Goal: Task Accomplishment & Management: Complete application form

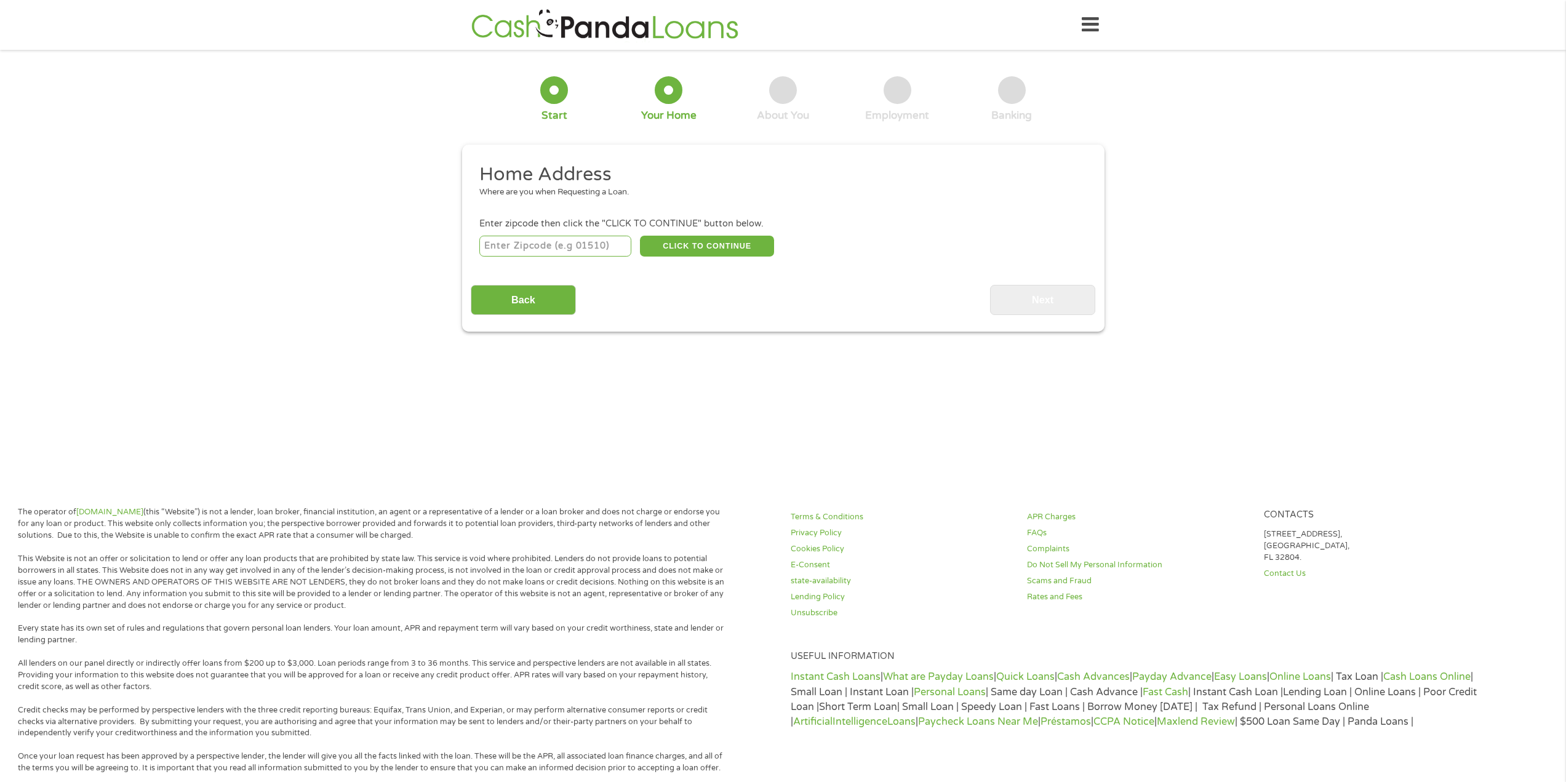
click at [607, 245] on input "number" at bounding box center [555, 246] width 152 height 21
type input "91042"
click at [725, 248] on button "CLICK TO CONTINUE" at bounding box center [707, 246] width 134 height 21
type input "91042"
type input "Tujunga"
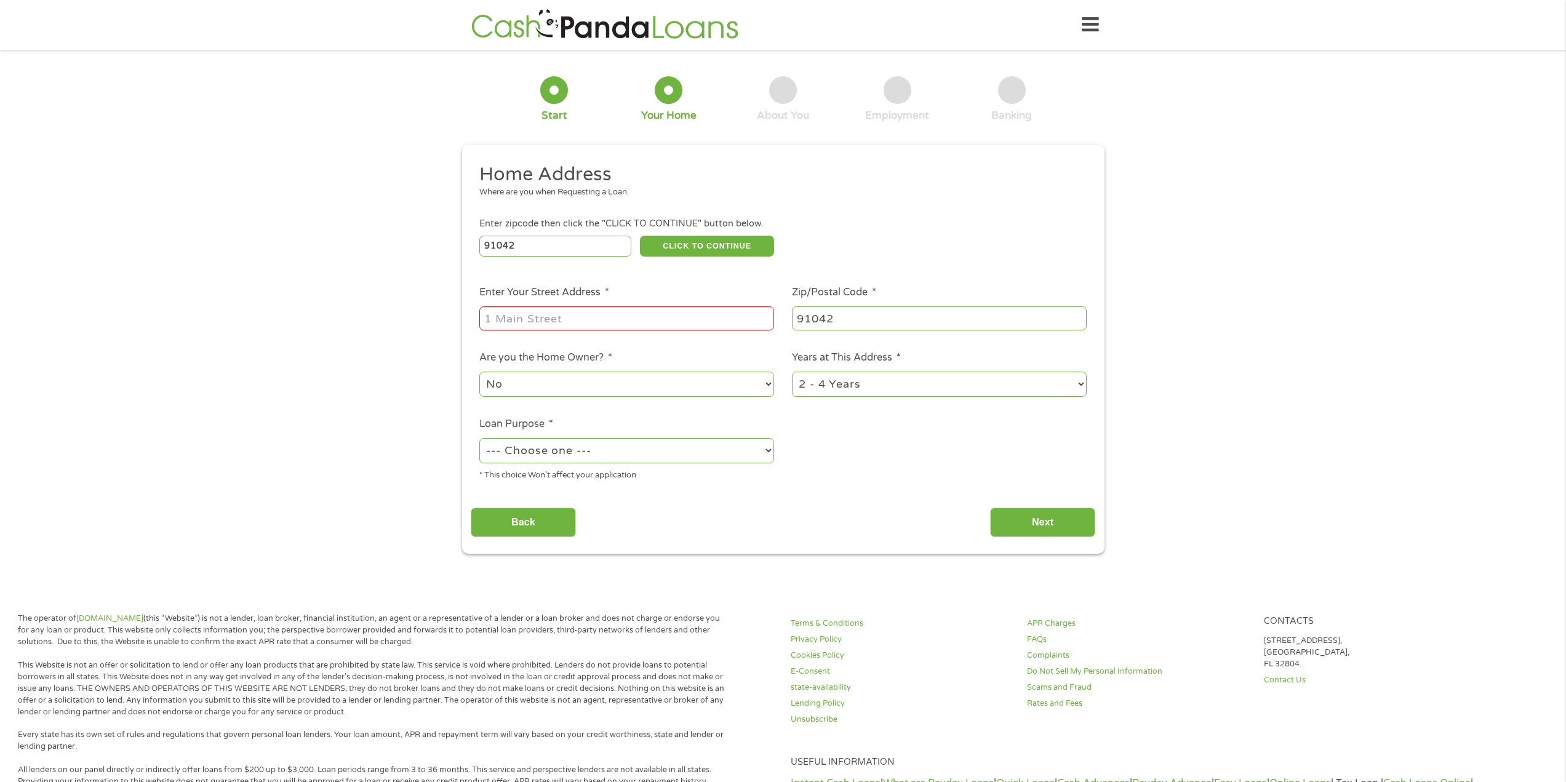
click at [684, 314] on input "Enter Your Street Address *" at bounding box center [626, 317] width 295 height 23
type input "[STREET_ADDRESS]"
click at [655, 384] on select "No Yes" at bounding box center [626, 384] width 295 height 25
click at [479, 372] on select "No Yes" at bounding box center [626, 384] width 295 height 25
click at [1079, 379] on select "1 Year or less 1 - 2 Years 2 - 4 Years Over 4 Years" at bounding box center [939, 384] width 295 height 25
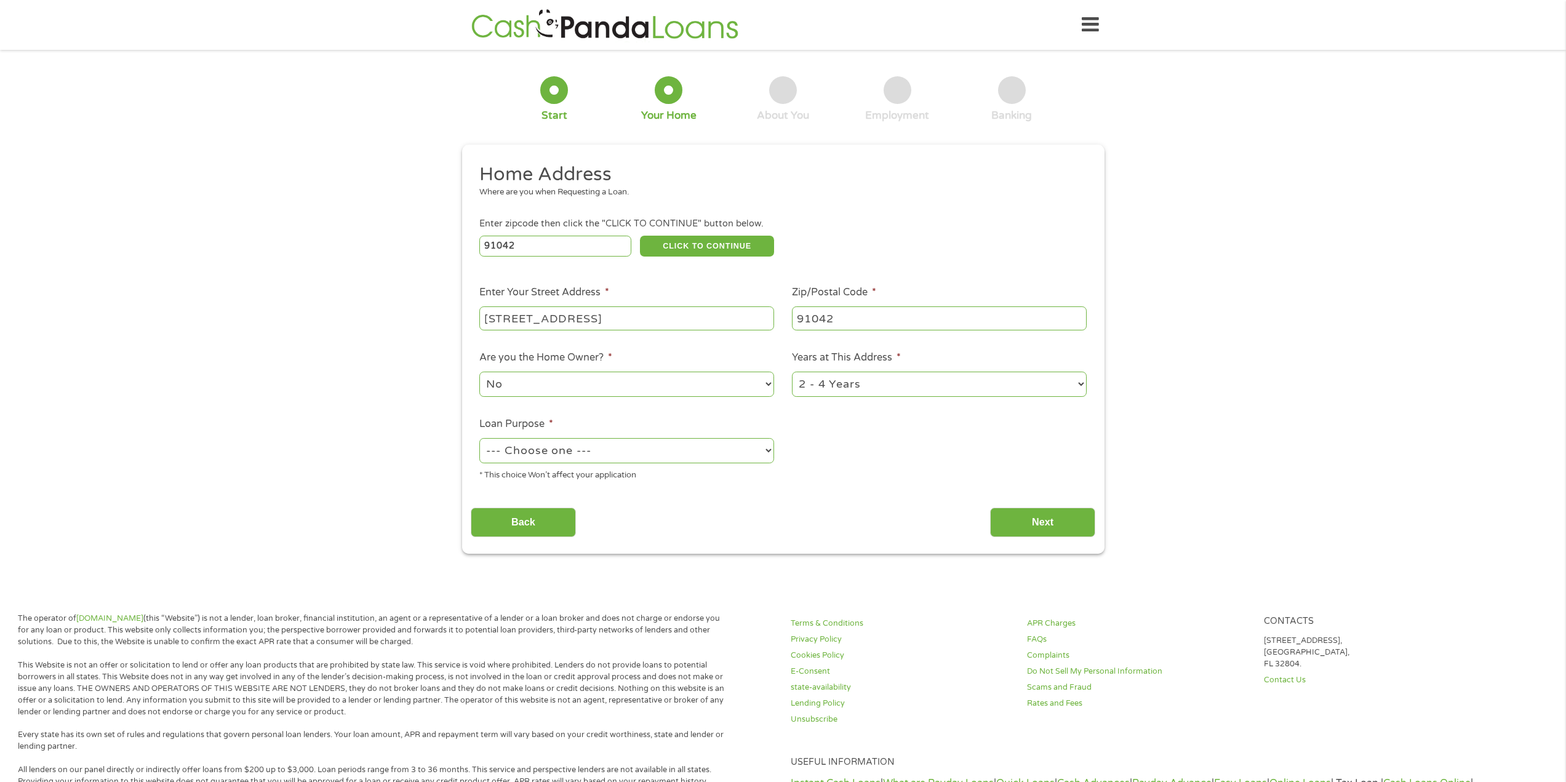
select select "60months"
click at [792, 372] on select "1 Year or less 1 - 2 Years 2 - 4 Years Over 4 Years" at bounding box center [939, 384] width 295 height 25
click at [765, 449] on select "--- Choose one --- Pay Bills Debt Consolidation Home Improvement Major Purchase…" at bounding box center [626, 450] width 295 height 25
click at [479, 438] on select "--- Choose one --- Pay Bills Debt Consolidation Home Improvement Major Purchase…" at bounding box center [626, 450] width 295 height 25
click at [765, 448] on select "--- Choose one --- Pay Bills Debt Consolidation Home Improvement Major Purchase…" at bounding box center [626, 450] width 295 height 25
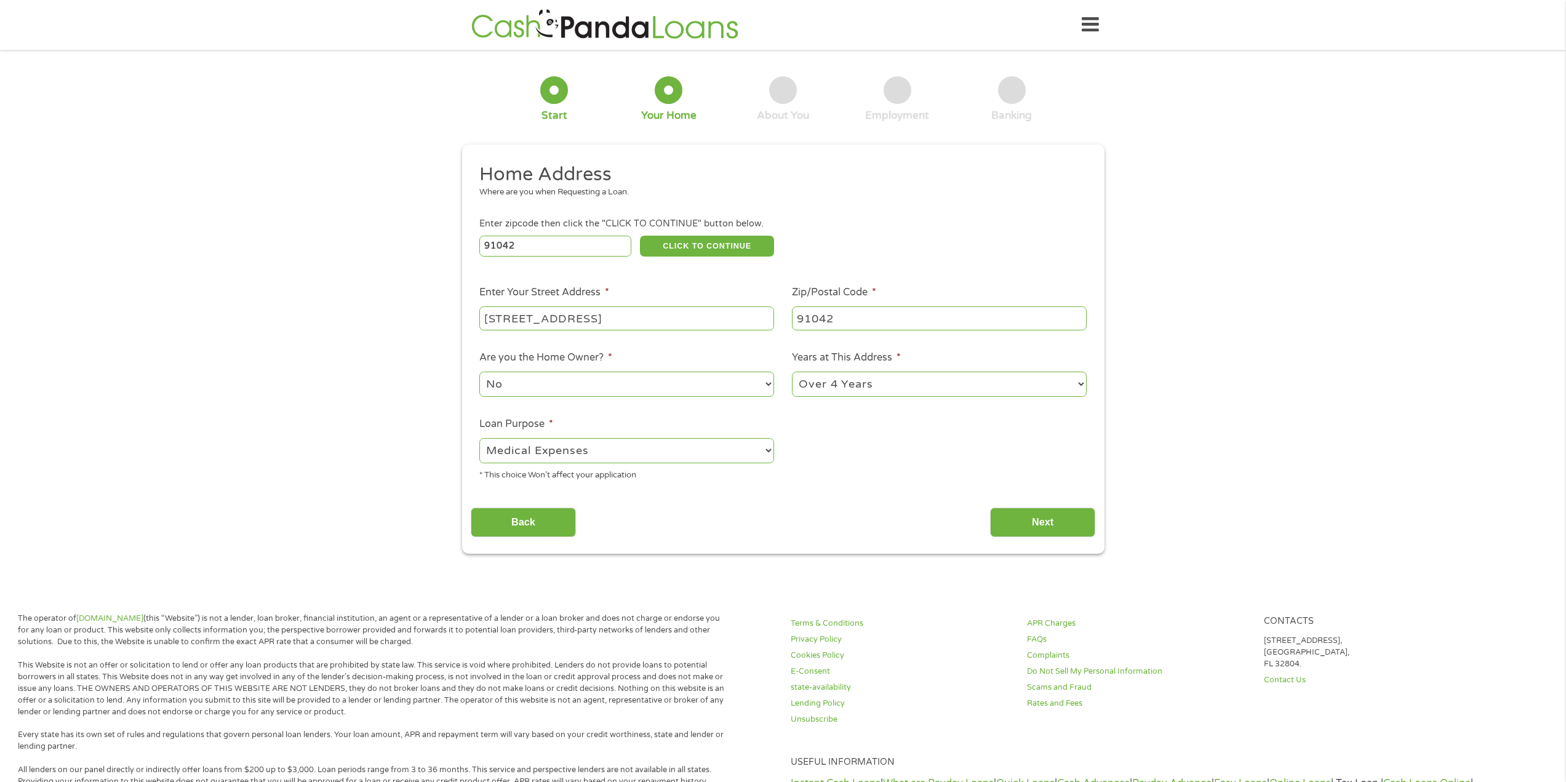
select select "shorttermcash"
click at [479, 438] on select "--- Choose one --- Pay Bills Debt Consolidation Home Improvement Major Purchase…" at bounding box center [626, 450] width 295 height 25
click at [1036, 524] on input "Next" at bounding box center [1042, 523] width 105 height 30
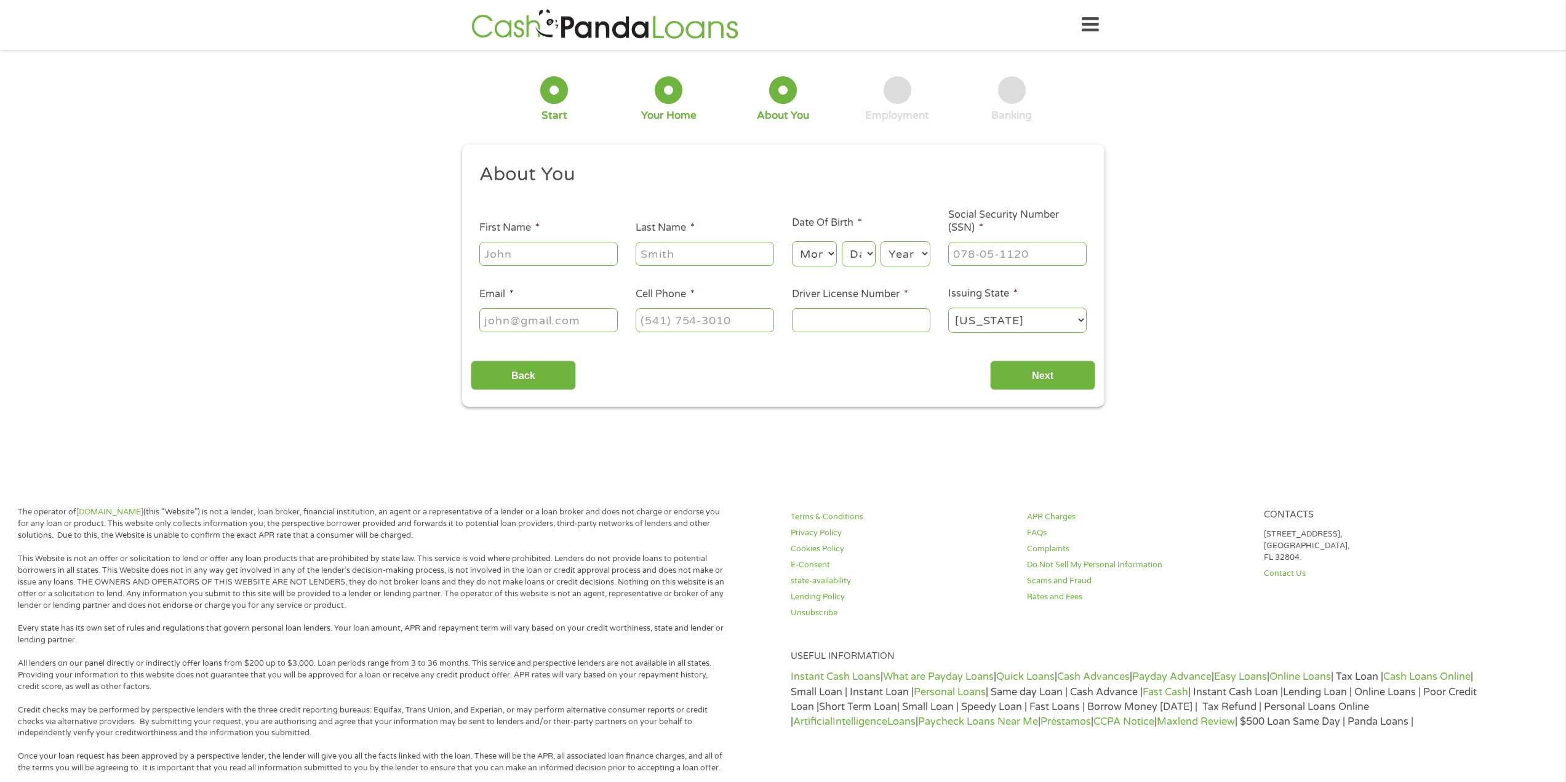
click at [580, 255] on input "First Name *" at bounding box center [548, 253] width 138 height 23
type input "Kipper"
type input "[PERSON_NAME]"
type input "[EMAIL_ADDRESS][PERSON_NAME][DOMAIN_NAME]"
type input "[PHONE_NUMBER]"
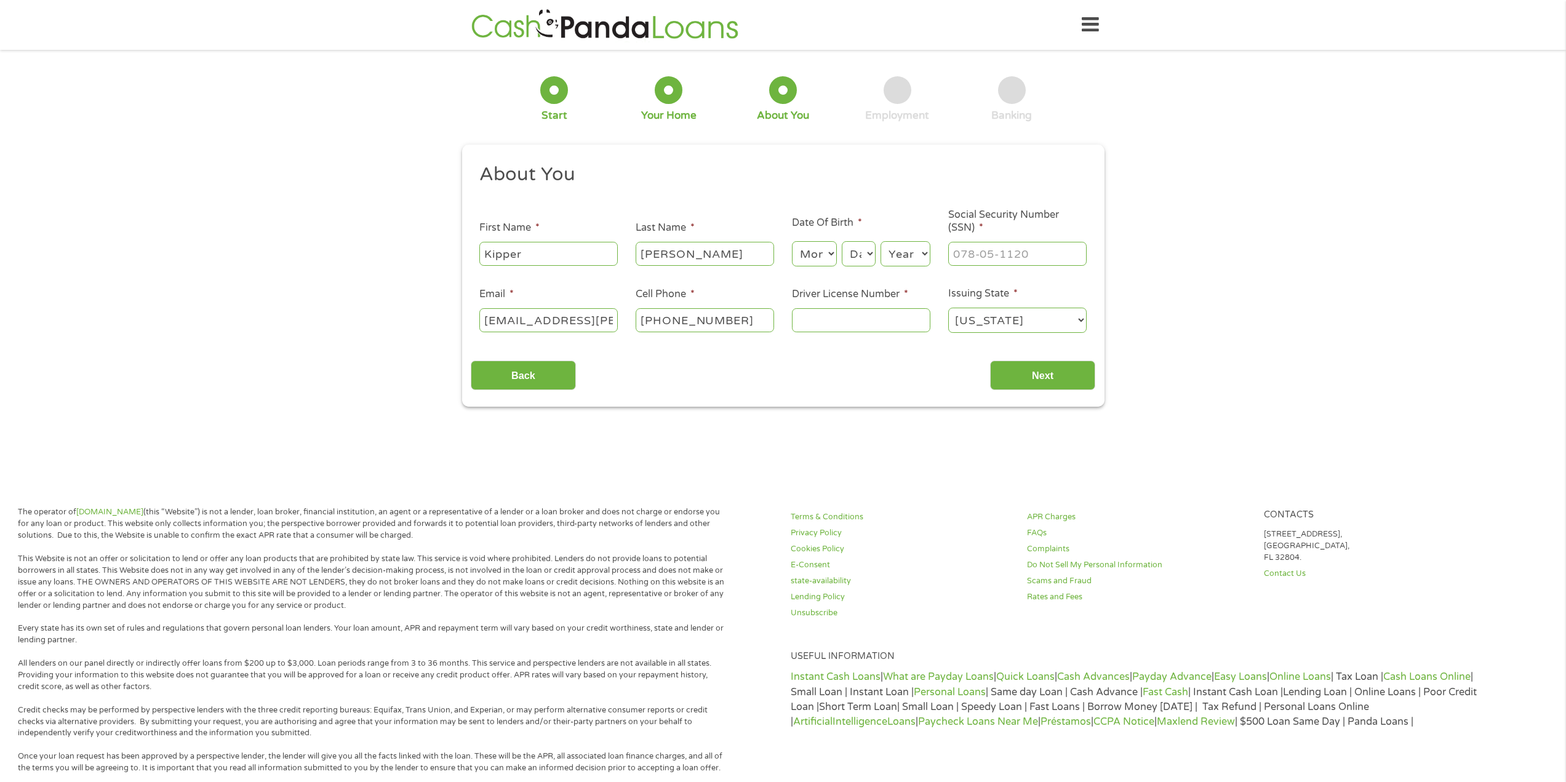
click at [592, 314] on input "[EMAIL_ADDRESS][PERSON_NAME][DOMAIN_NAME]" at bounding box center [548, 319] width 138 height 23
type input "[EMAIL_ADDRESS][DOMAIN_NAME]"
click at [829, 252] on select "Month 1 2 3 4 5 6 7 8 9 10 11 12" at bounding box center [814, 253] width 45 height 25
select select "3"
click at [792, 241] on select "Month 1 2 3 4 5 6 7 8 9 10 11 12" at bounding box center [814, 253] width 45 height 25
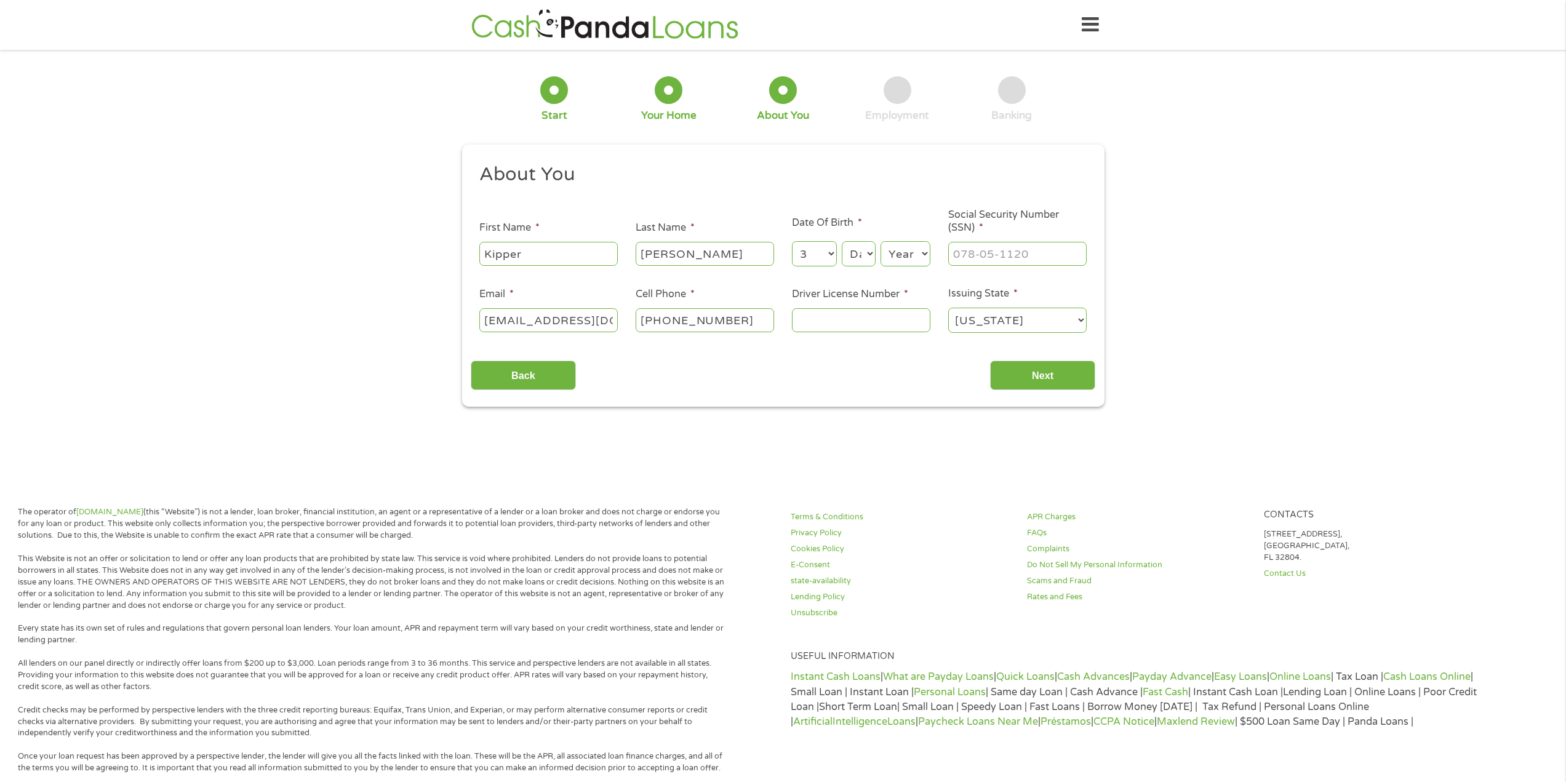
click at [865, 252] on select "Day 1 2 3 4 5 6 7 8 9 10 11 12 13 14 15 16 17 18 19 20 21 22 23 24 25 26 27 28 …" at bounding box center [858, 253] width 33 height 25
select select "29"
click at [842, 241] on select "Day 1 2 3 4 5 6 7 8 9 10 11 12 13 14 15 16 17 18 19 20 21 22 23 24 25 26 27 28 …" at bounding box center [858, 253] width 33 height 25
click at [923, 252] on select "Year [DATE] 2006 2005 2004 2003 2002 2001 2000 1999 1998 1997 1996 1995 1994 19…" at bounding box center [905, 253] width 50 height 25
select select "1963"
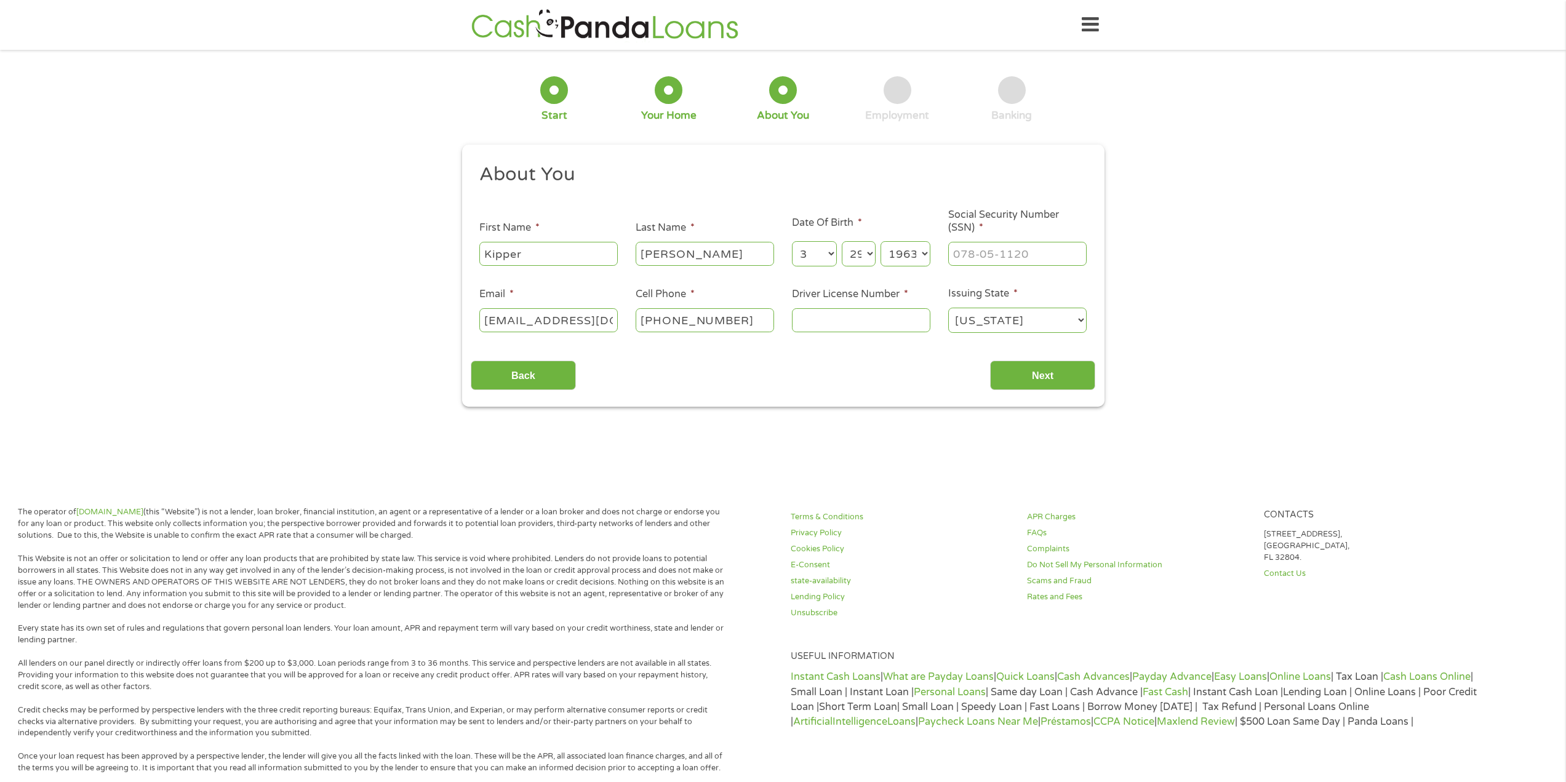
click at [880, 241] on select "Year [DATE] 2006 2005 2004 2003 2002 2001 2000 1999 1998 1997 1996 1995 1994 19…" at bounding box center [905, 253] width 50 height 25
click at [985, 252] on input "___-__-____" at bounding box center [1017, 253] width 138 height 23
type input "329-46-0115"
click at [891, 319] on input "Driver License Number *" at bounding box center [861, 319] width 138 height 23
type input "C5216579"
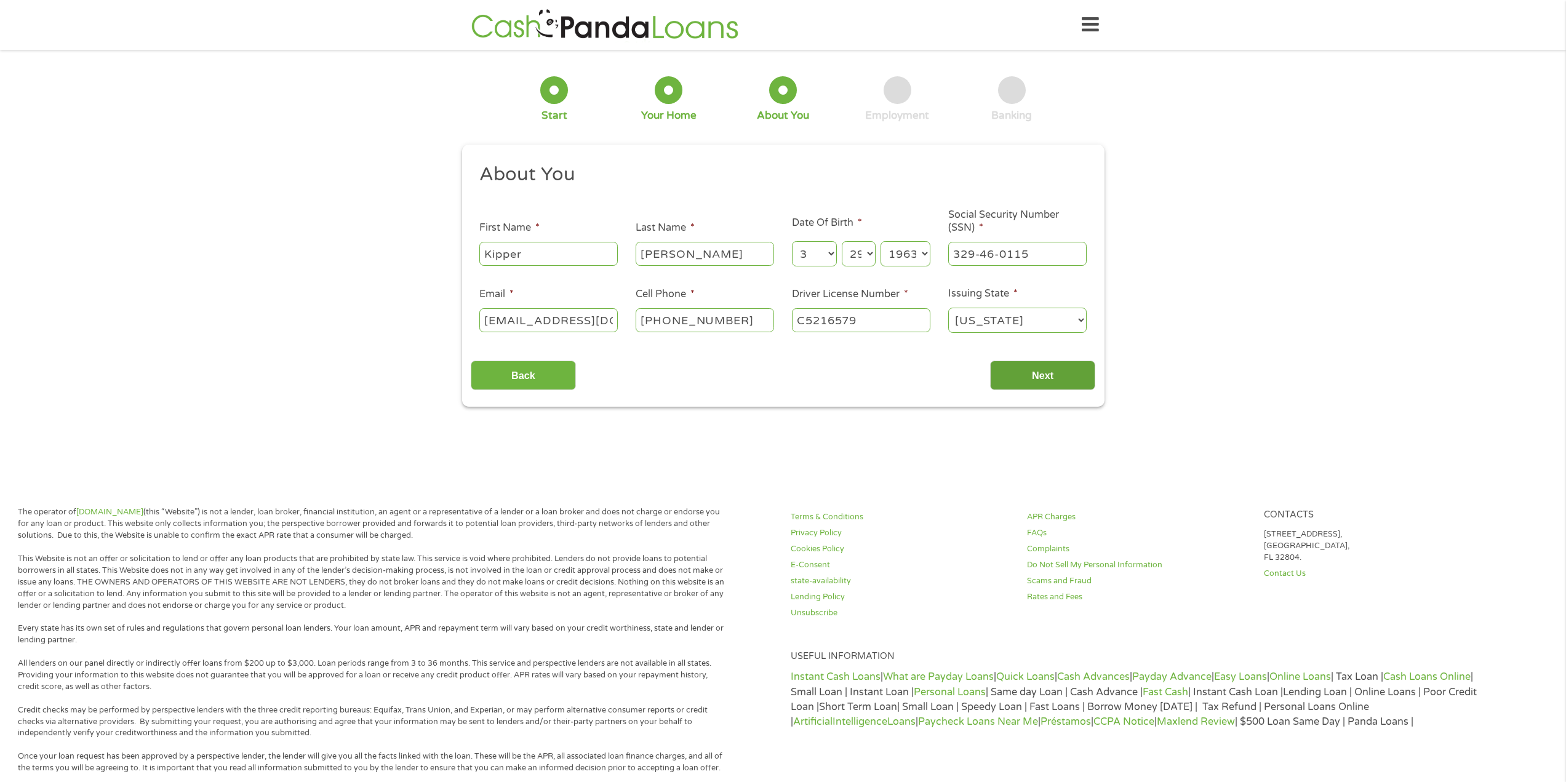
click at [1062, 380] on input "Next" at bounding box center [1042, 375] width 105 height 30
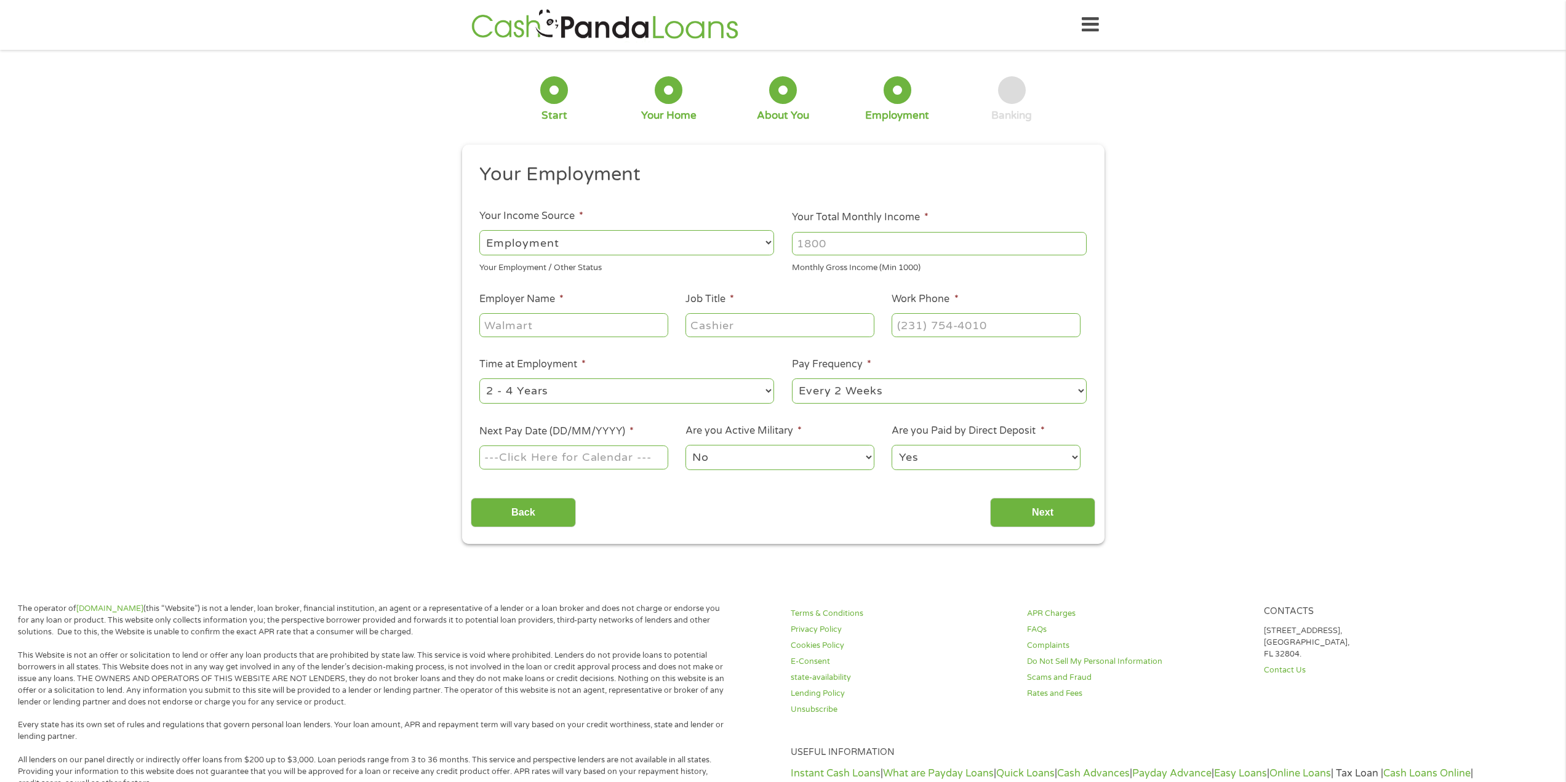
click at [612, 328] on input "Employer Name *" at bounding box center [573, 324] width 188 height 23
click at [840, 238] on input "Your Total Monthly Income *" at bounding box center [939, 243] width 295 height 23
click at [591, 328] on input "Employer Name *" at bounding box center [573, 324] width 188 height 23
type input "[PERSON_NAME]"
click at [717, 325] on input "Job Title *" at bounding box center [779, 324] width 188 height 23
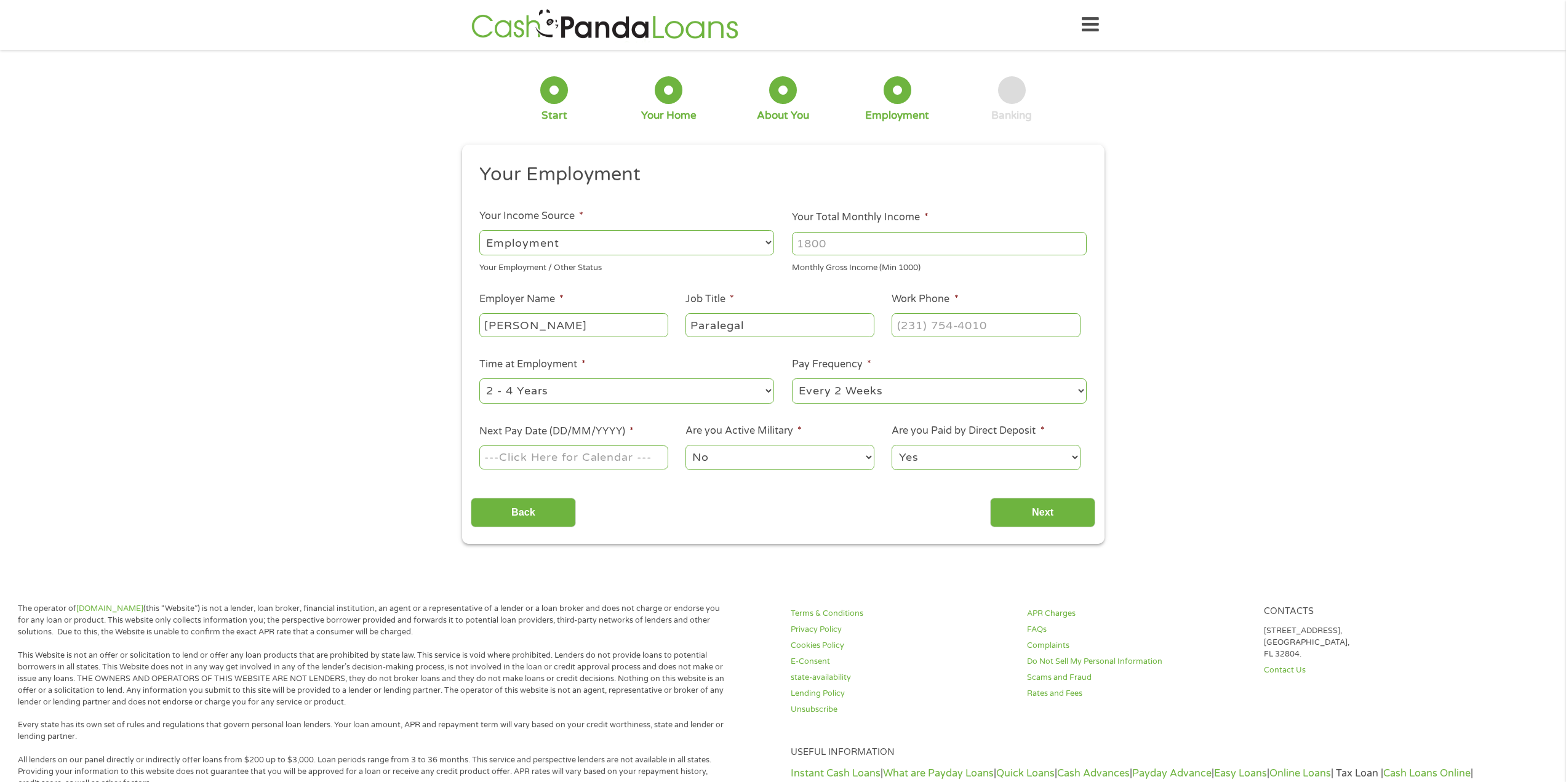
type input "Paralegal"
click at [907, 327] on input "(___) ___-____" at bounding box center [985, 324] width 188 height 23
type input "[PHONE_NUMBER]"
click at [823, 242] on input "Your Total Monthly Income *" at bounding box center [939, 243] width 295 height 23
click at [837, 238] on input "Your Total Monthly Income *" at bounding box center [939, 243] width 295 height 23
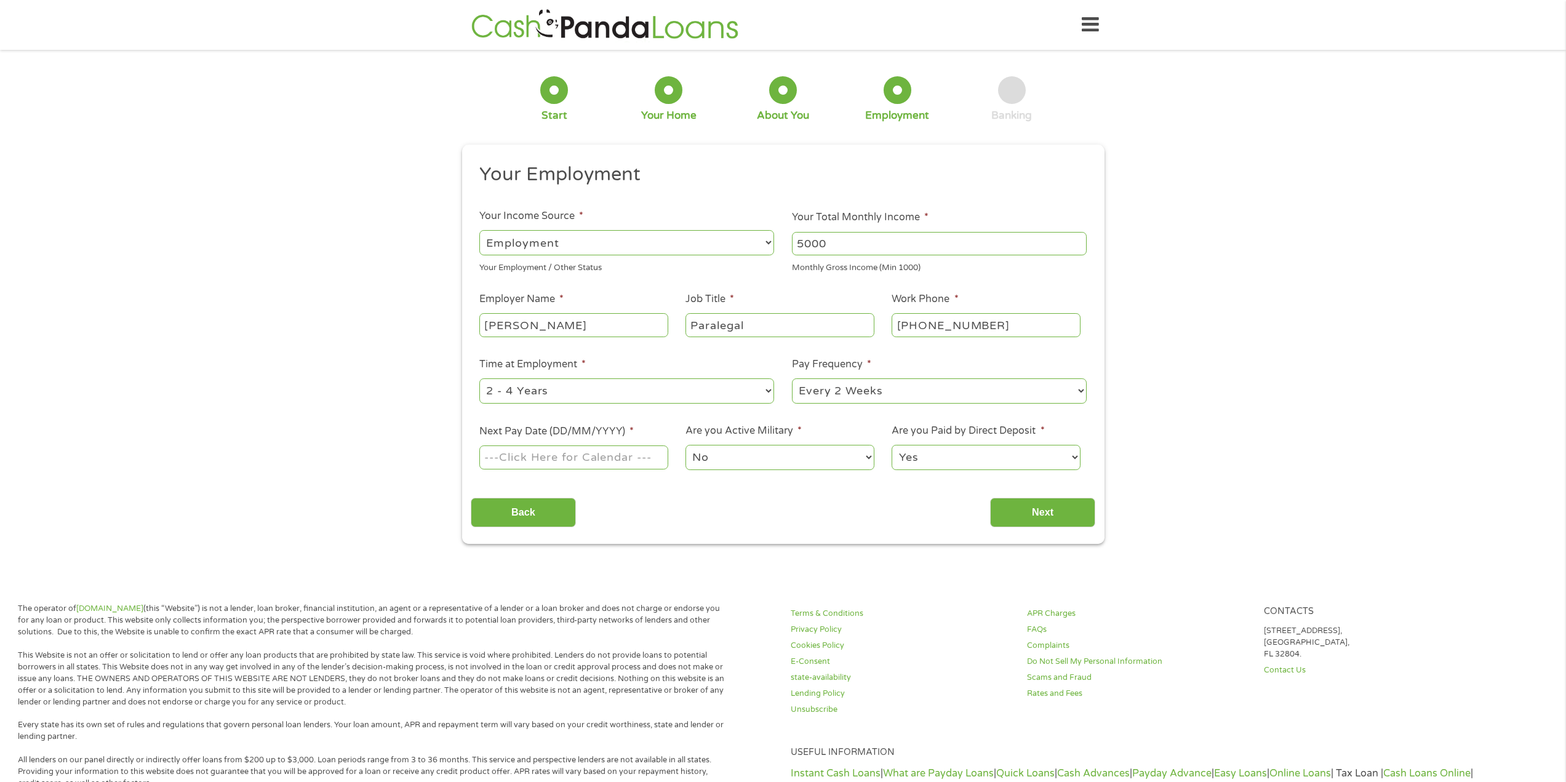
type input "5000"
click at [638, 458] on input "Next Pay Date (DD/MM/YYYY) *" at bounding box center [573, 456] width 188 height 23
click at [623, 458] on input "Next Pay Date (DD/MM/YYYY) *" at bounding box center [573, 456] width 188 height 23
type input "[DATE]"
click at [650, 459] on input "[DATE]" at bounding box center [573, 456] width 188 height 23
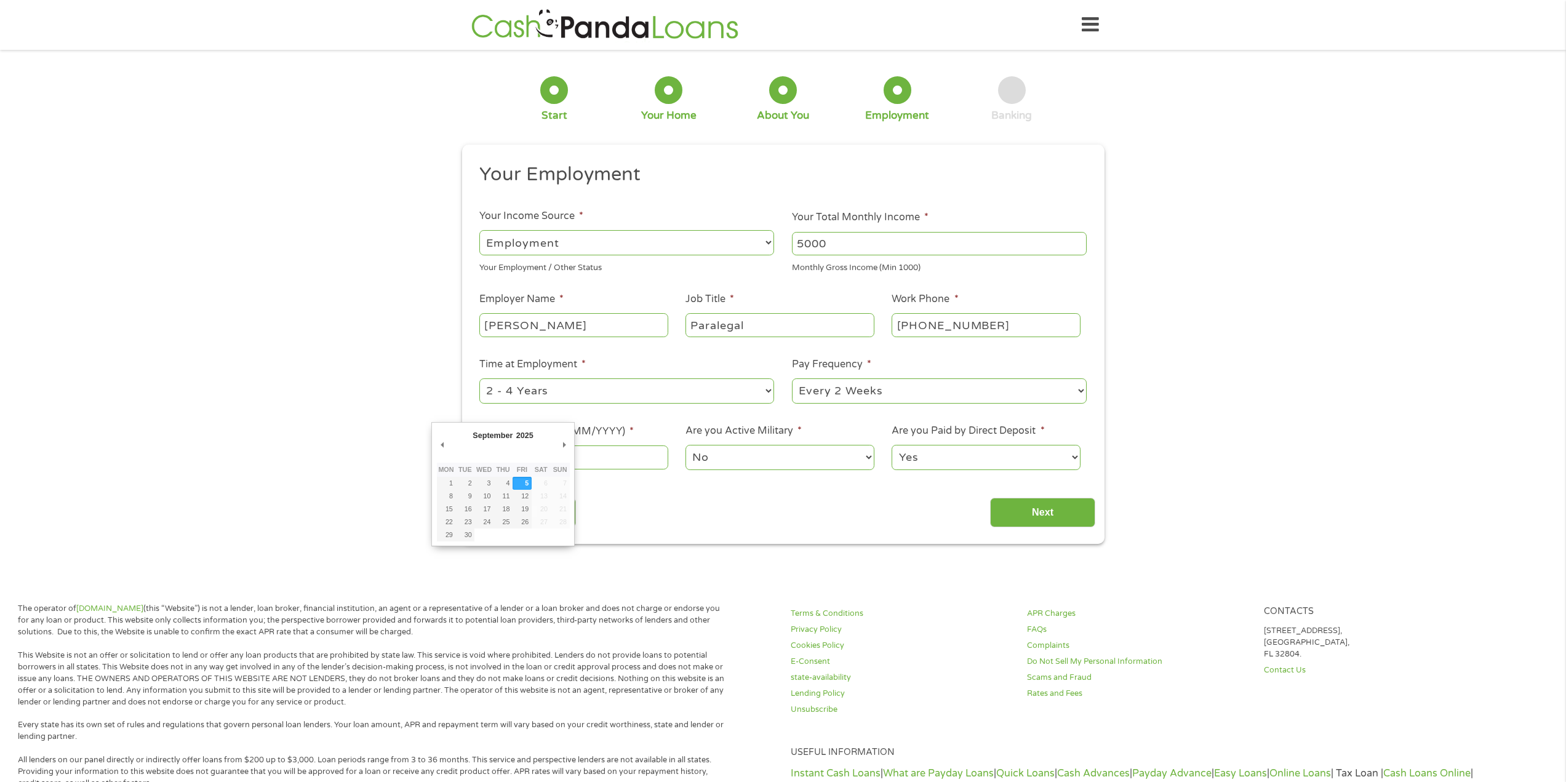
click at [560, 458] on body "Home Get Loan Offer How it works FAQs Blog Cash Loans Quick Loans Online Loans …" at bounding box center [783, 625] width 1566 height 1250
click at [560, 460] on input "[DATE]" at bounding box center [573, 456] width 188 height 23
click at [562, 455] on body "Home Get Loan Offer How it works FAQs Blog Cash Loans Quick Loans Online Loans …" at bounding box center [783, 625] width 1566 height 1250
click at [563, 455] on input "[DATE]" at bounding box center [573, 456] width 188 height 23
click at [589, 455] on input "[DATE]" at bounding box center [573, 456] width 188 height 23
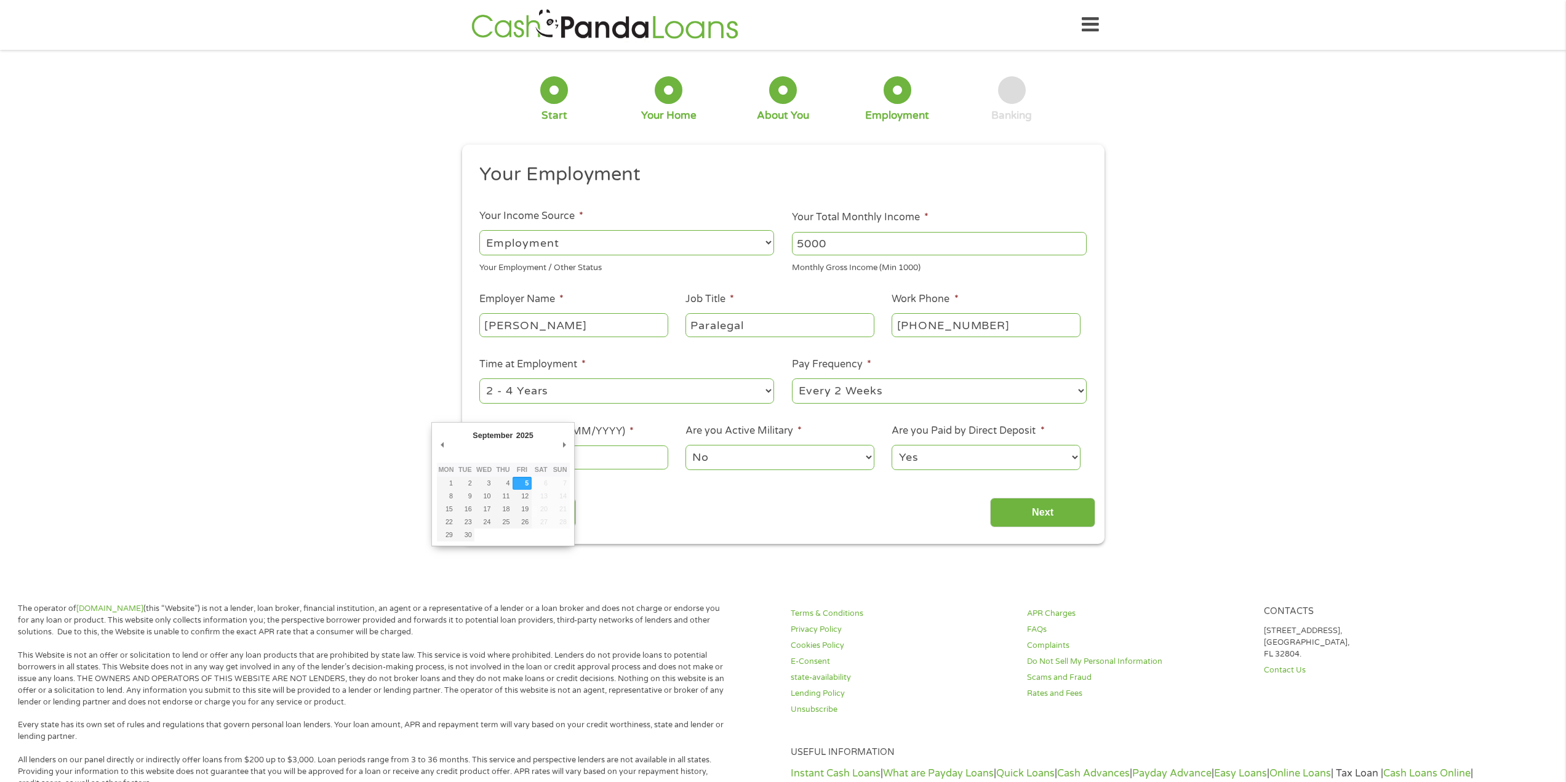
click at [725, 458] on select "No Yes" at bounding box center [779, 457] width 188 height 25
click at [767, 464] on select "No Yes" at bounding box center [779, 457] width 188 height 25
click at [1043, 505] on input "Next" at bounding box center [1042, 513] width 105 height 30
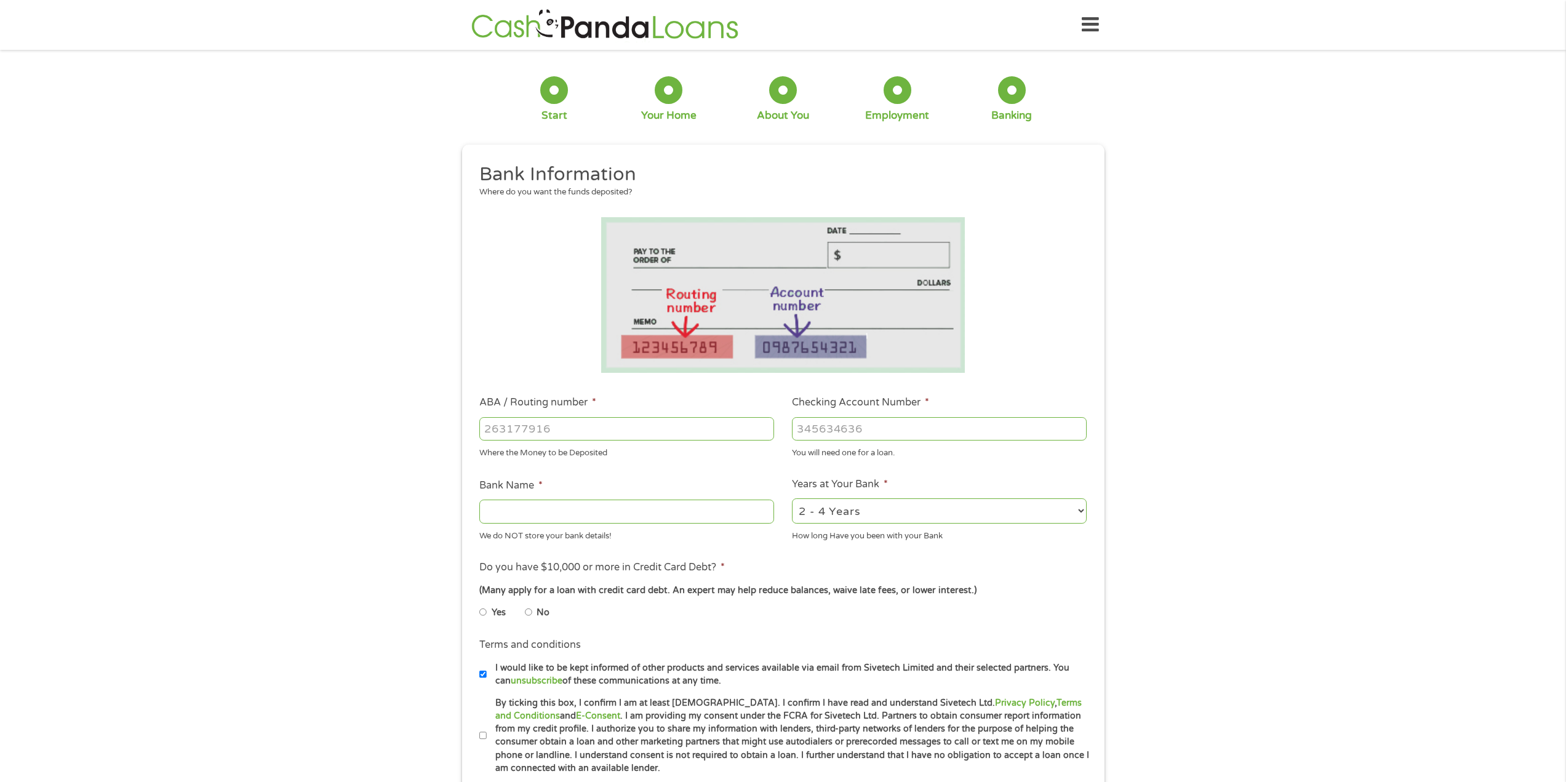
click at [567, 431] on input "ABA / Routing number *" at bounding box center [626, 428] width 295 height 23
click at [483, 611] on input "Yes" at bounding box center [482, 612] width 7 height 20
radio input "true"
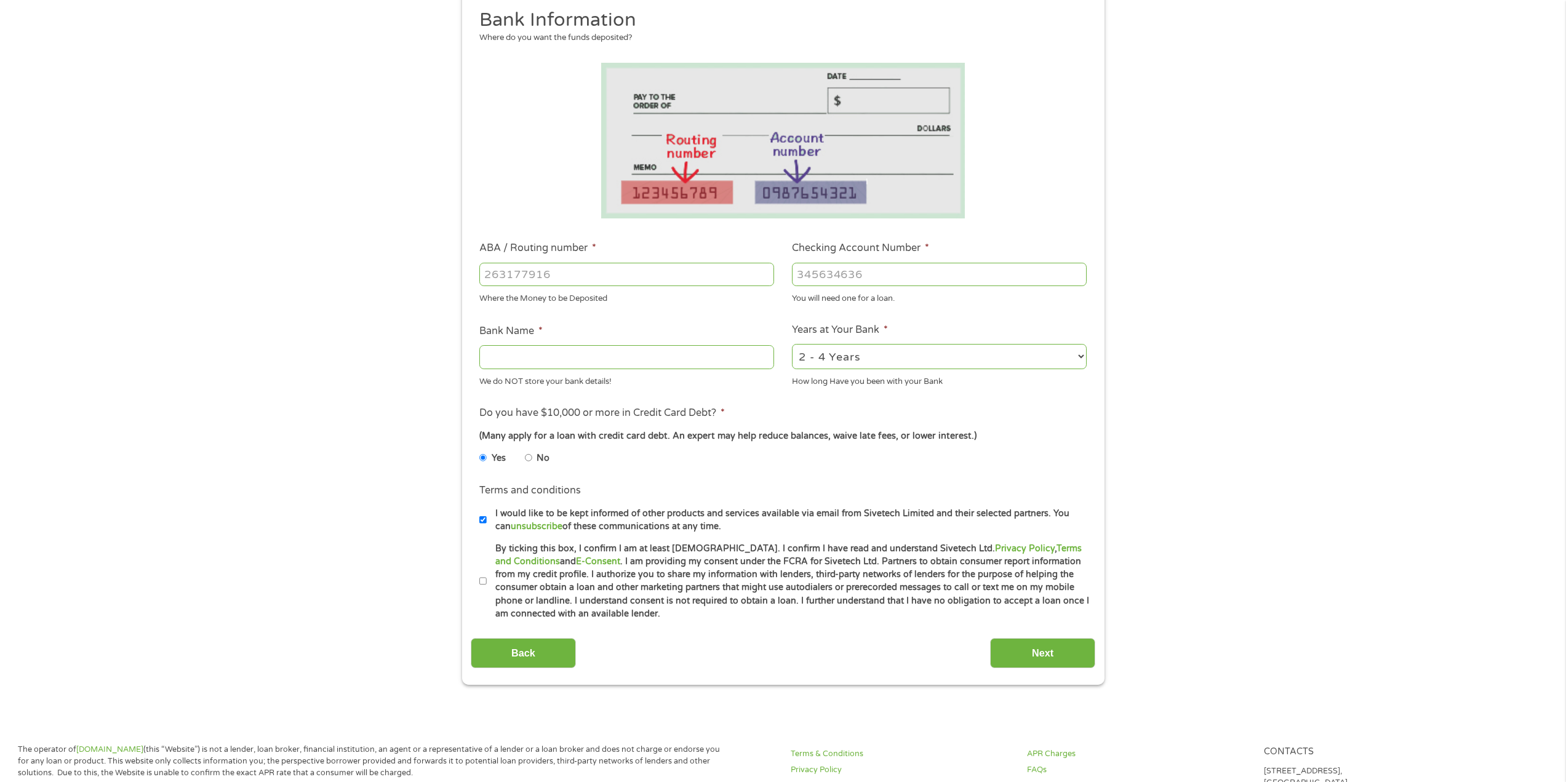
scroll to position [185, 0]
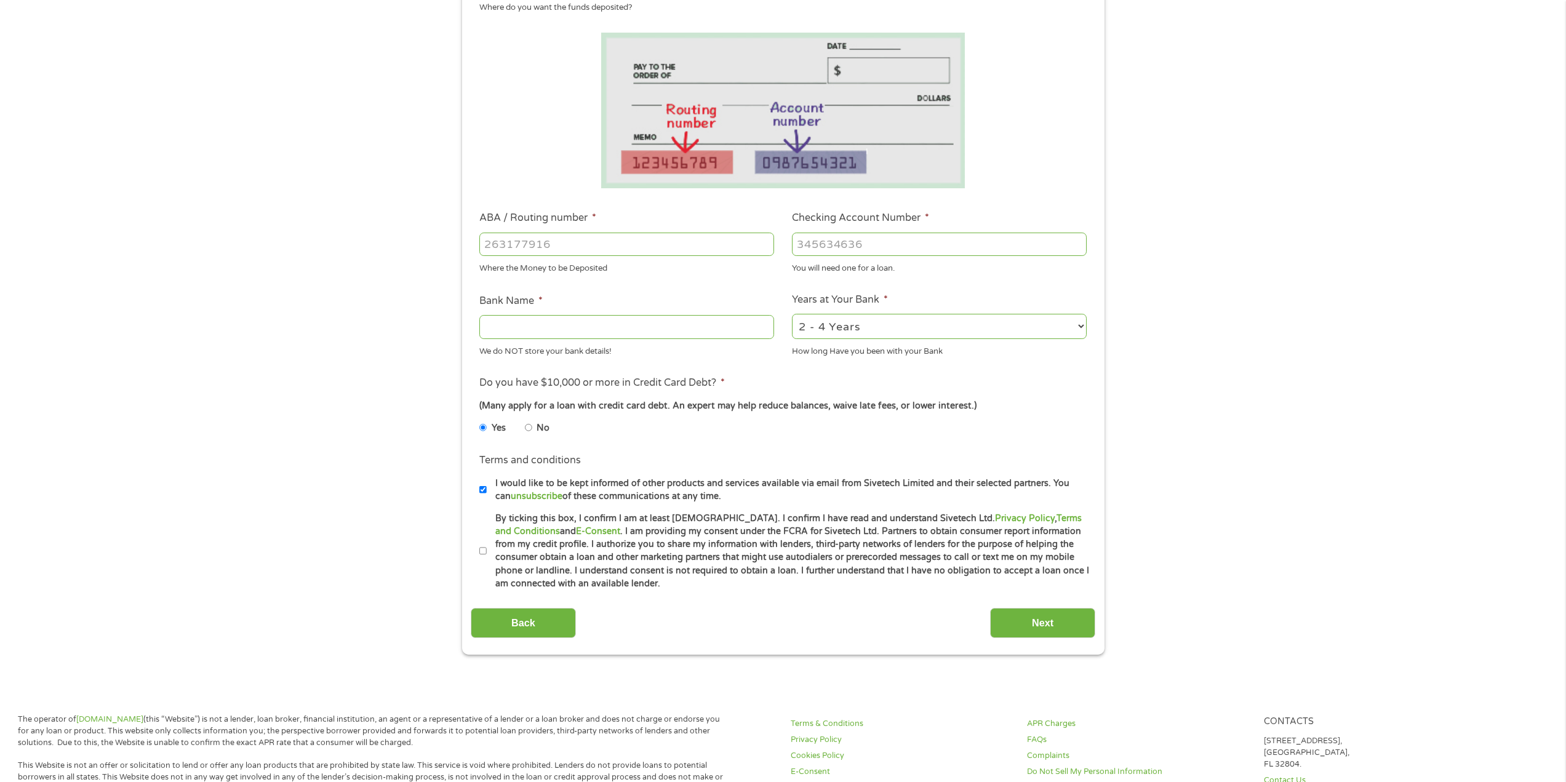
click at [484, 549] on input "By ticking this box, I confirm I am at least [DEMOGRAPHIC_DATA]. I confirm I ha…" at bounding box center [482, 551] width 7 height 20
checkbox input "true"
click at [531, 244] on input "ABA / Routing number *" at bounding box center [626, 244] width 295 height 23
type input "121000358"
type input "BANK OF AMERICA NA"
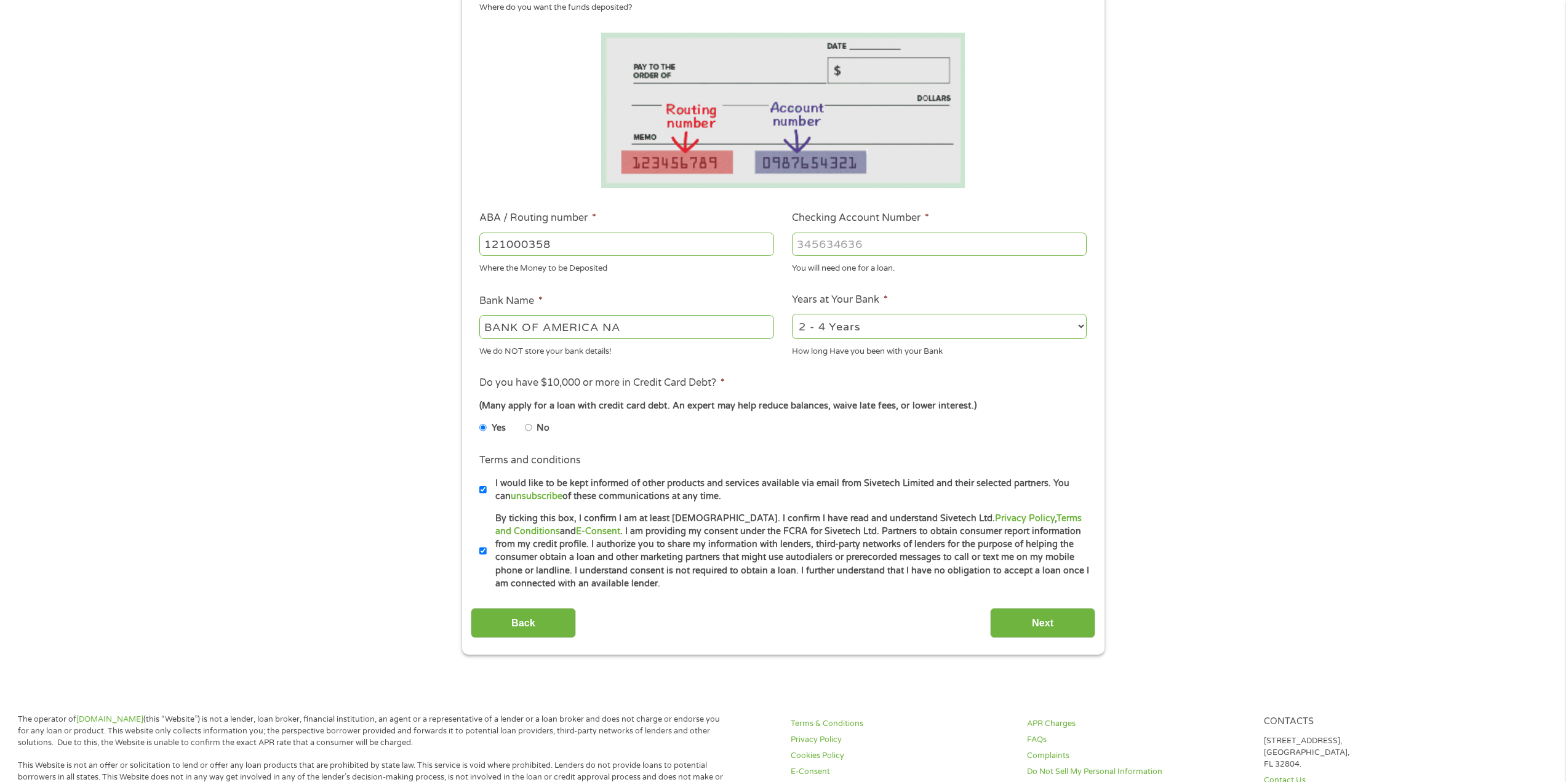
type input "121000358"
click at [821, 245] on input "Checking Account Number *" at bounding box center [939, 244] width 295 height 23
type input "2129141010"
click at [1077, 328] on select "2 - 4 Years 6 - 12 Months 1 - 2 Years Over 4 Years" at bounding box center [939, 326] width 295 height 25
select select "60months"
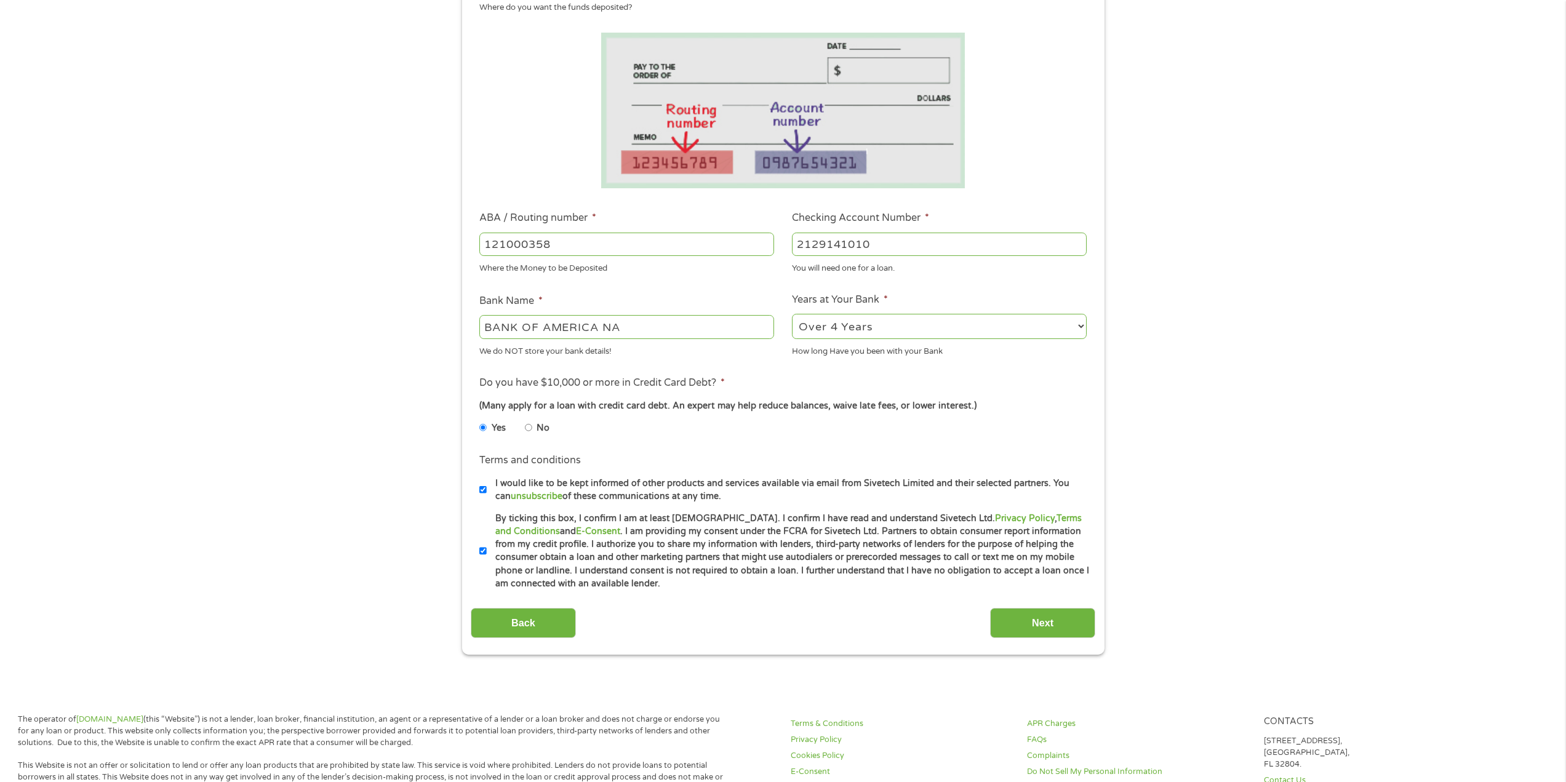
click at [792, 314] on select "2 - 4 Years 6 - 12 Months 1 - 2 Years Over 4 Years" at bounding box center [939, 326] width 295 height 25
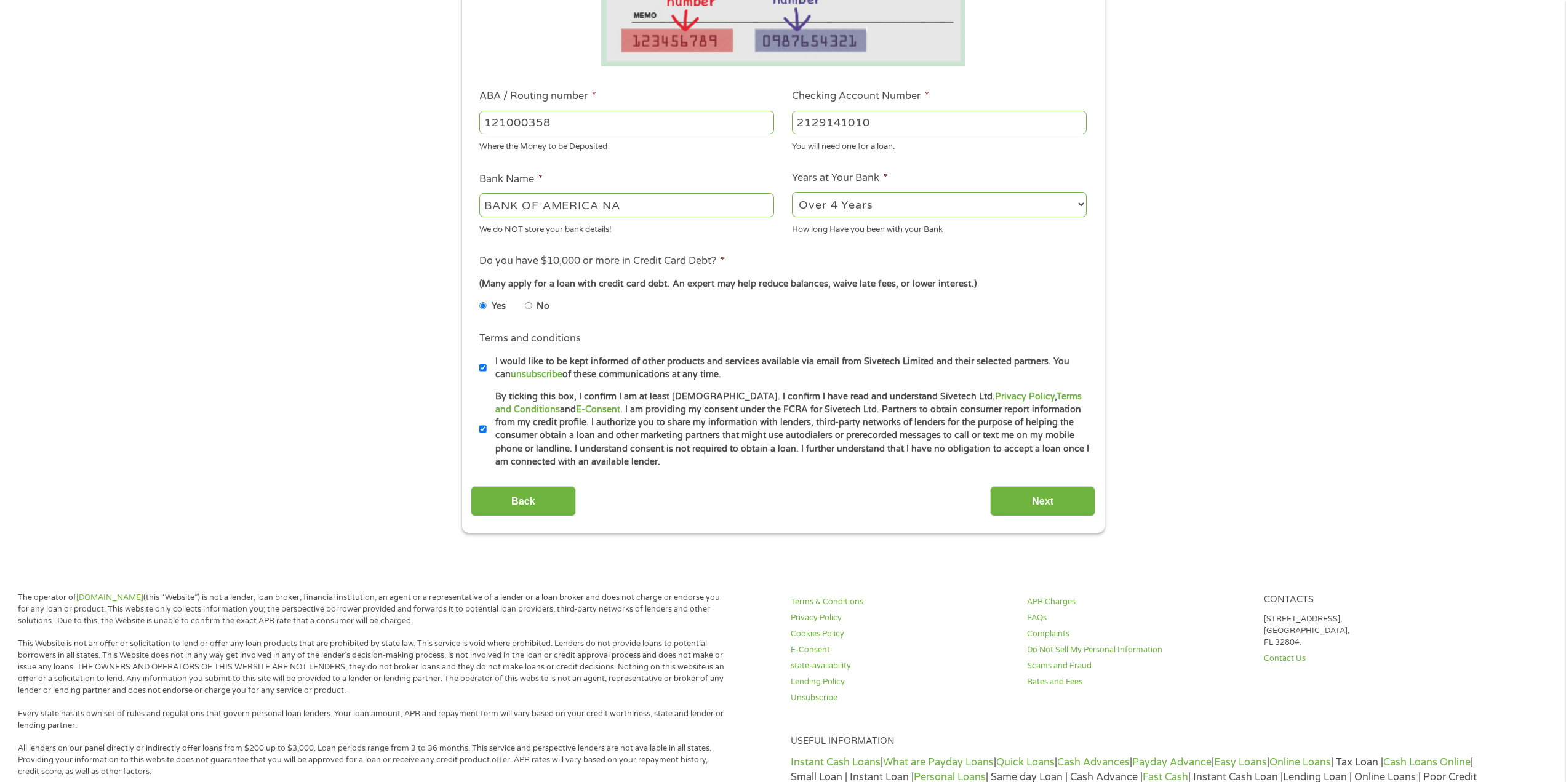
scroll to position [308, 0]
click at [1053, 501] on input "Next" at bounding box center [1042, 500] width 105 height 30
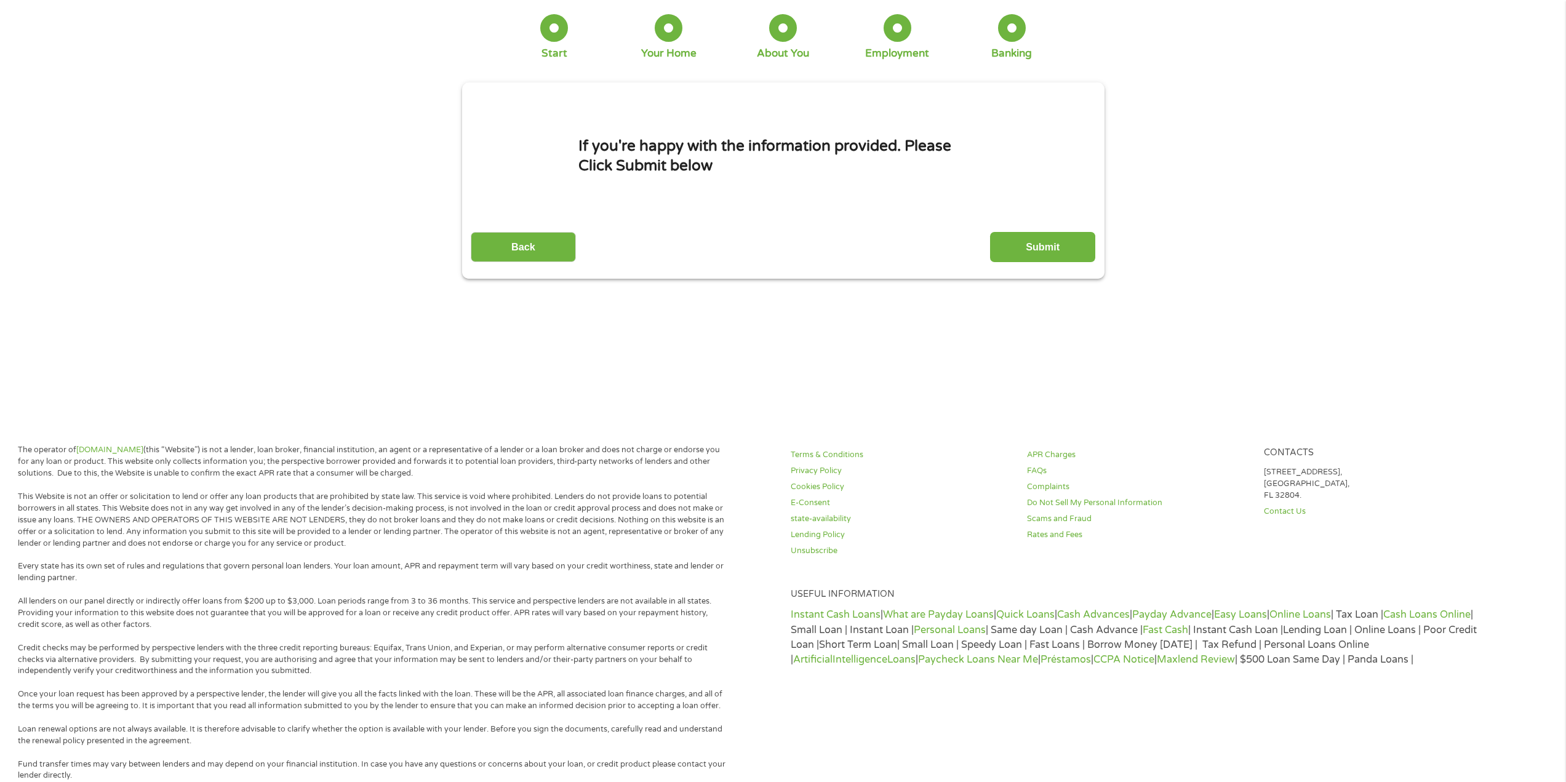
scroll to position [2, 0]
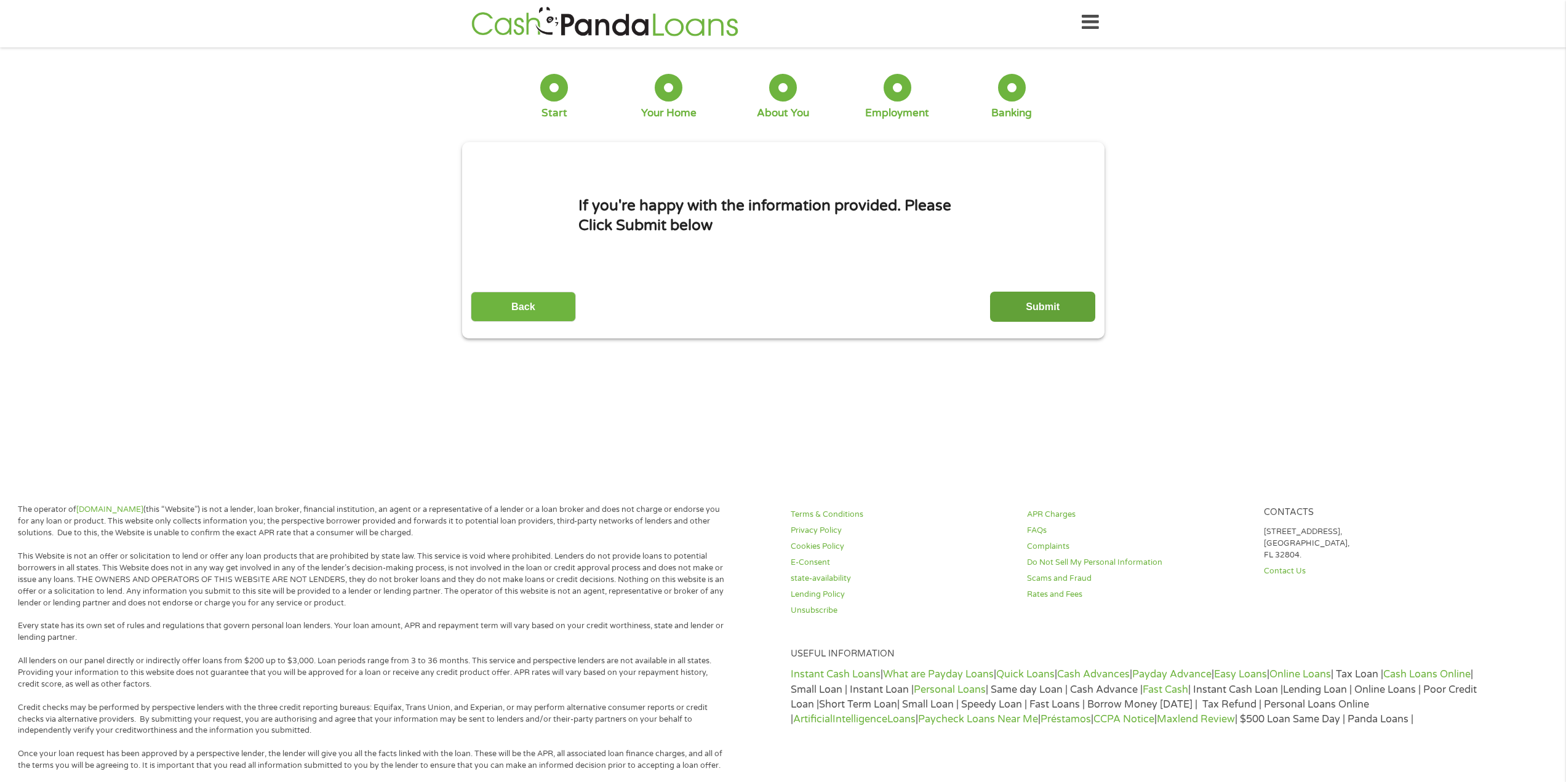
click at [1055, 313] on input "Submit" at bounding box center [1042, 307] width 105 height 30
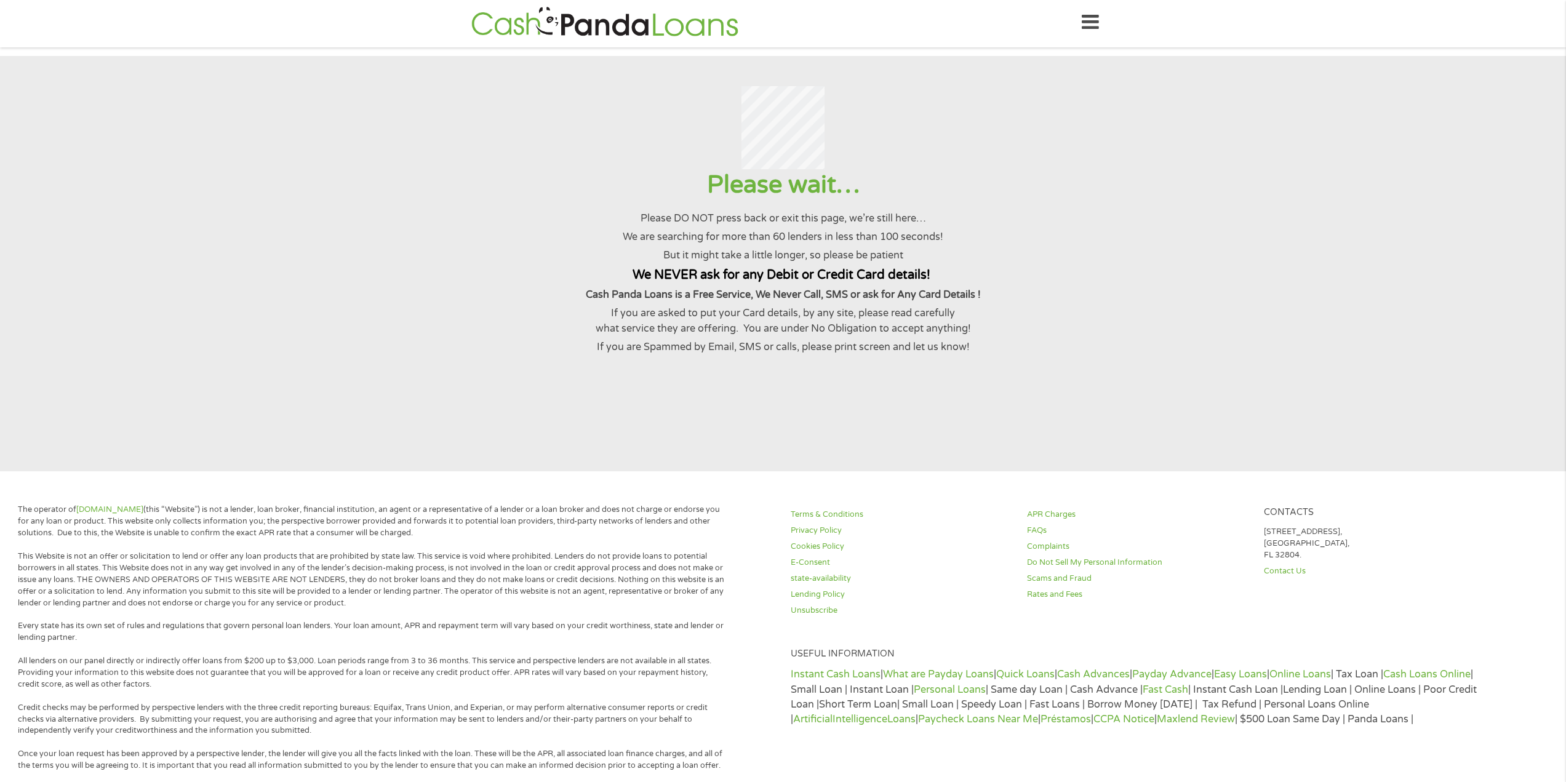
scroll to position [0, 0]
